Goal: Navigation & Orientation: Find specific page/section

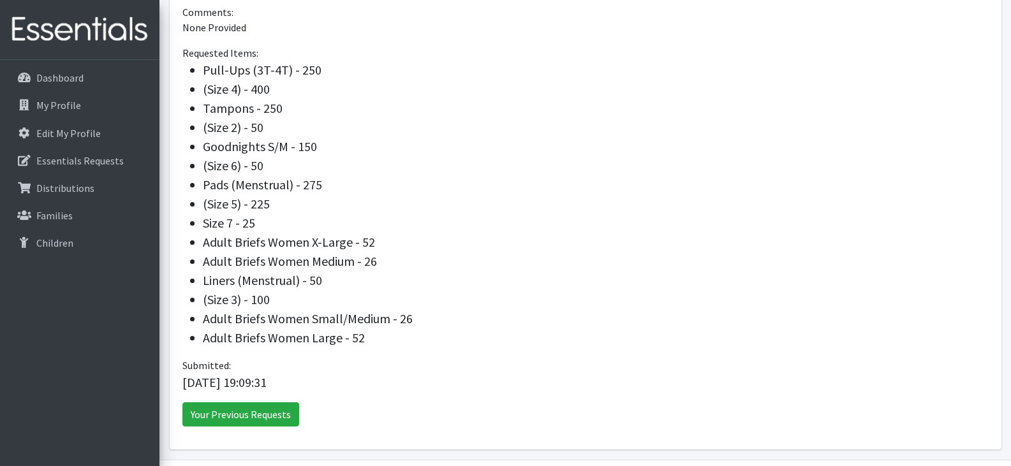
click at [700, 323] on li "Adult Briefs Women Small/Medium - 26" at bounding box center [596, 318] width 786 height 19
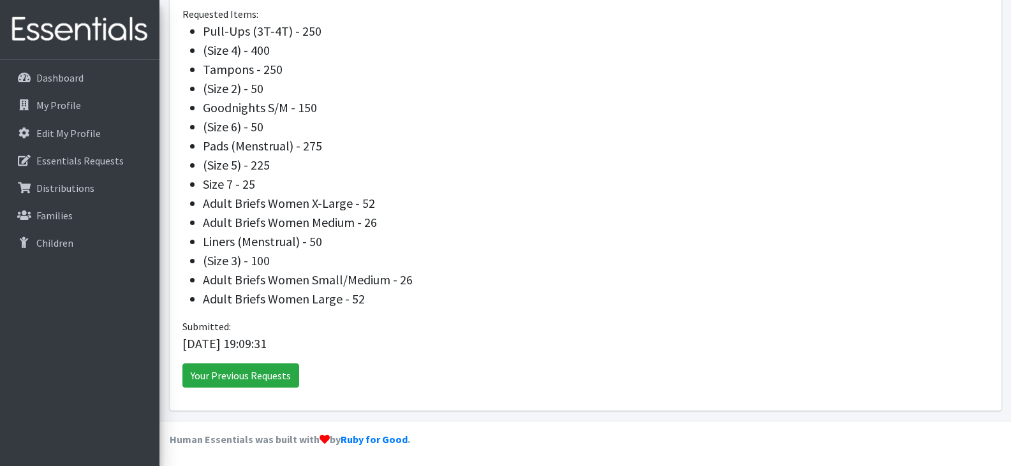
scroll to position [247, 0]
click at [71, 190] on p "Distributions" at bounding box center [65, 188] width 58 height 13
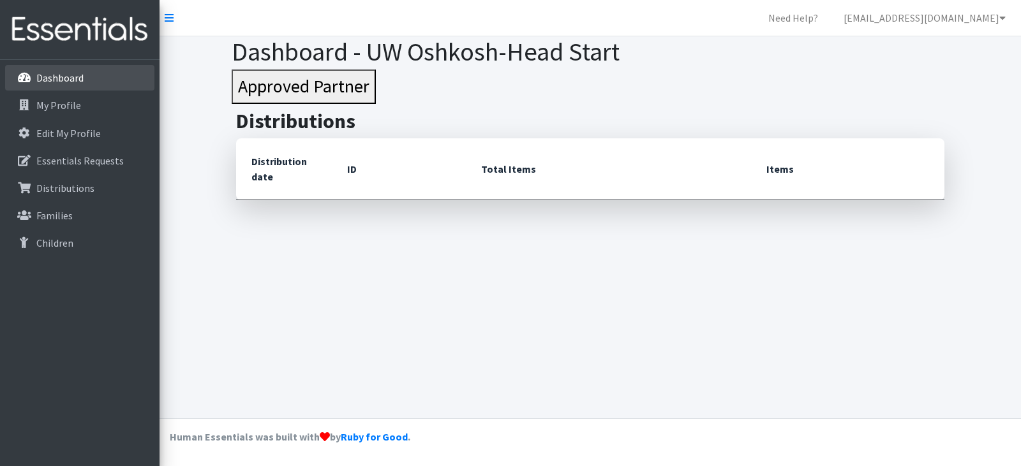
click at [70, 91] on li "Dashboard" at bounding box center [79, 78] width 149 height 27
click at [66, 80] on p "Dashboard" at bounding box center [59, 77] width 47 height 13
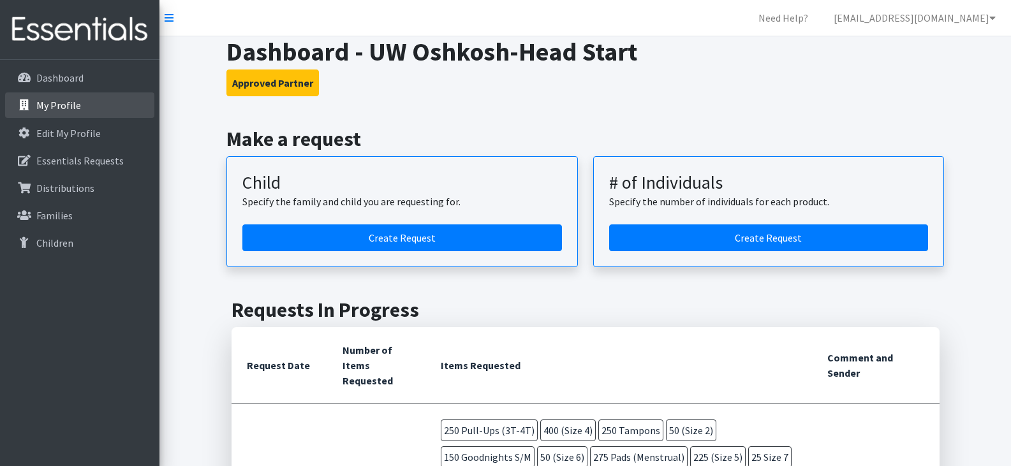
click at [70, 115] on link "My Profile" at bounding box center [79, 106] width 149 height 26
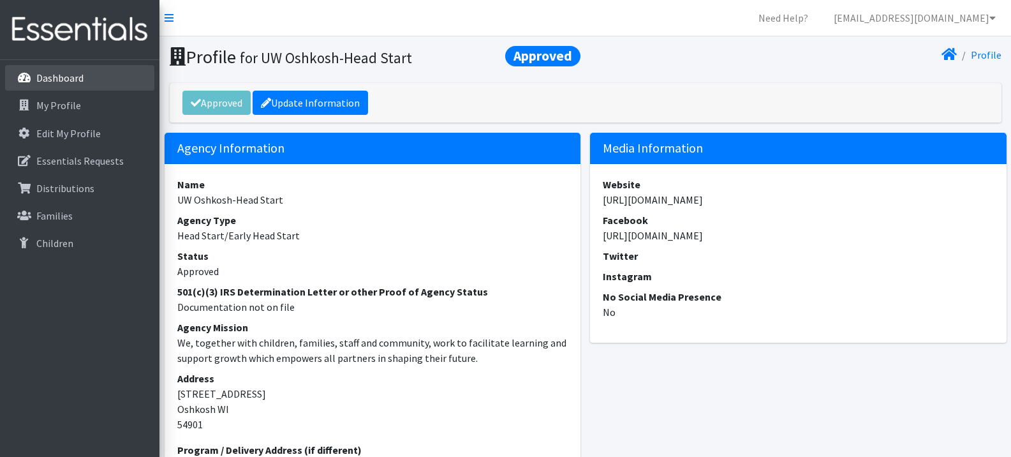
click at [67, 84] on p "Dashboard" at bounding box center [59, 77] width 47 height 13
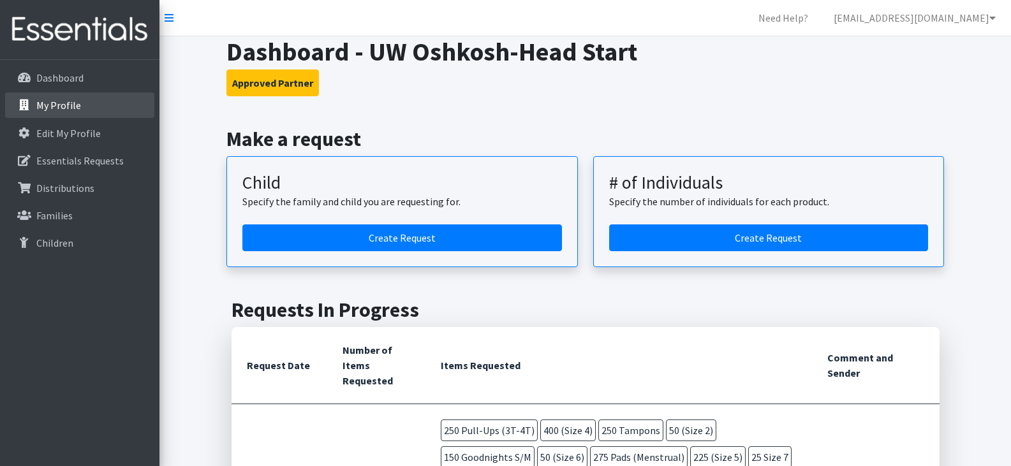
click at [64, 103] on p "My Profile" at bounding box center [58, 105] width 45 height 13
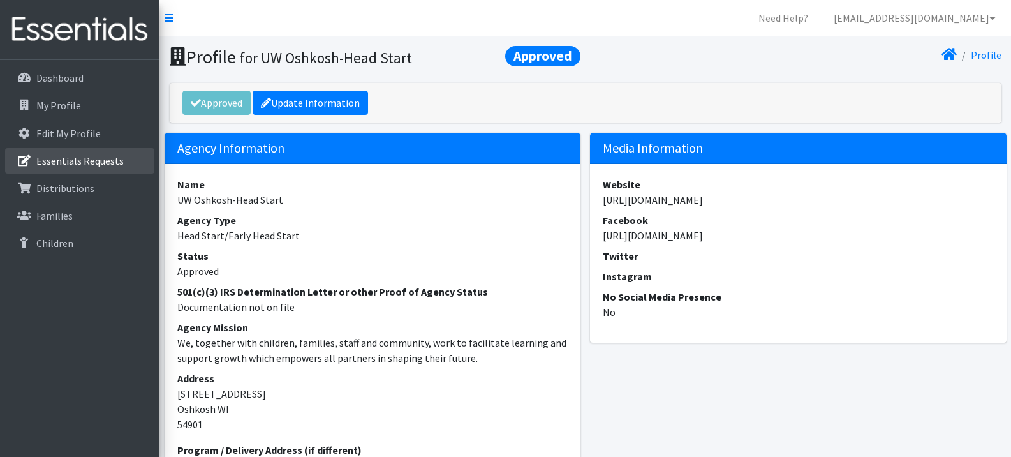
click at [110, 161] on p "Essentials Requests" at bounding box center [79, 160] width 87 height 13
